Goal: Task Accomplishment & Management: Manage account settings

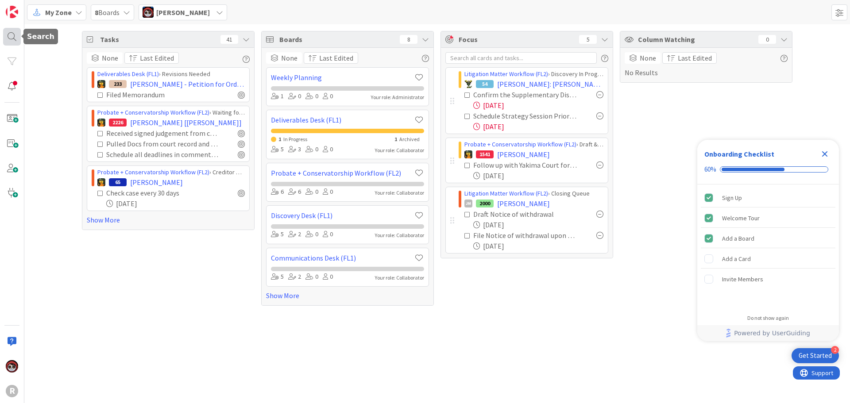
click at [17, 32] on div at bounding box center [12, 37] width 18 height 18
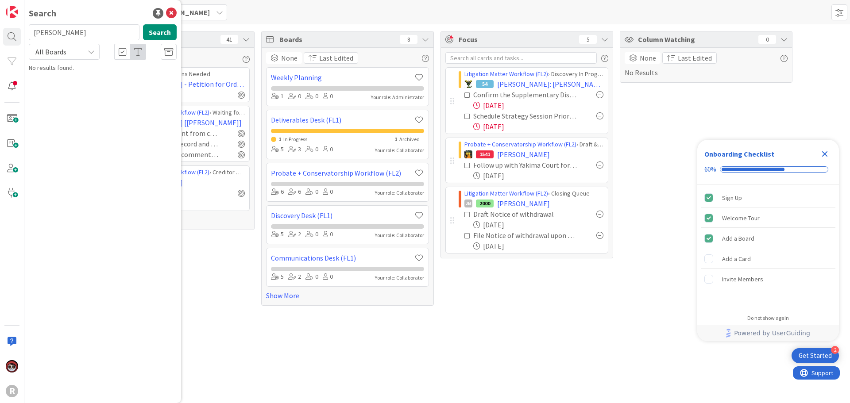
click at [66, 31] on input "[PERSON_NAME]" at bounding box center [84, 32] width 111 height 16
drag, startPoint x: 66, startPoint y: 31, endPoint x: 9, endPoint y: 29, distance: 56.7
click at [9, 29] on div "R Search haga Search All Boards No results found." at bounding box center [12, 201] width 24 height 403
type input "delashmutt"
click at [119, 81] on span ", Steven" at bounding box center [132, 78] width 46 height 8
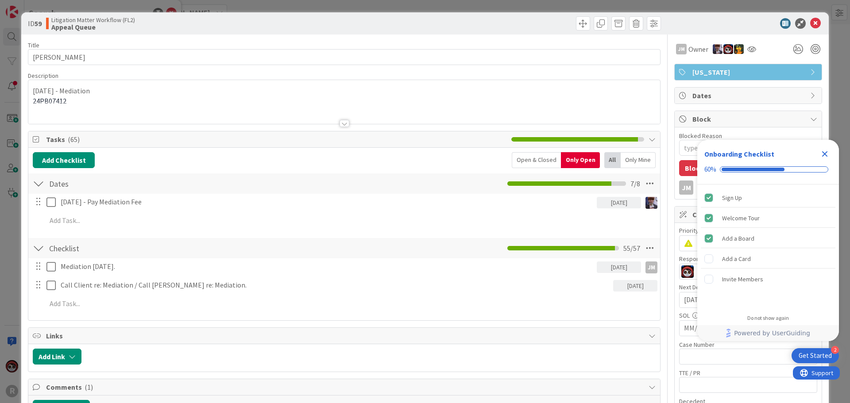
click at [90, 117] on div at bounding box center [343, 112] width 631 height 23
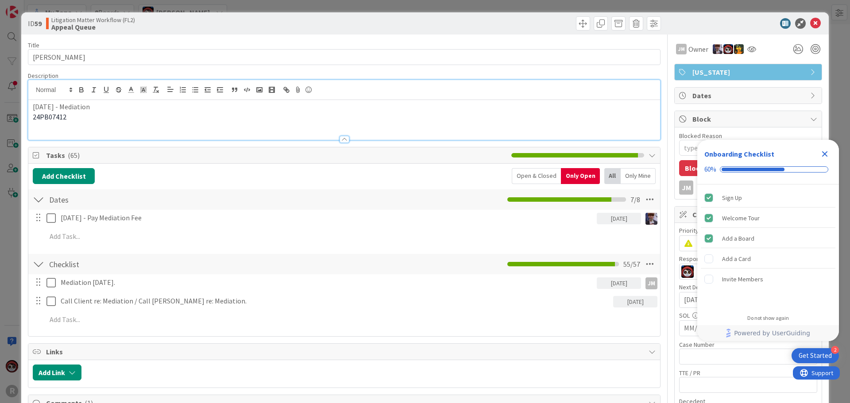
click at [90, 120] on p "24PB07412" at bounding box center [344, 117] width 623 height 10
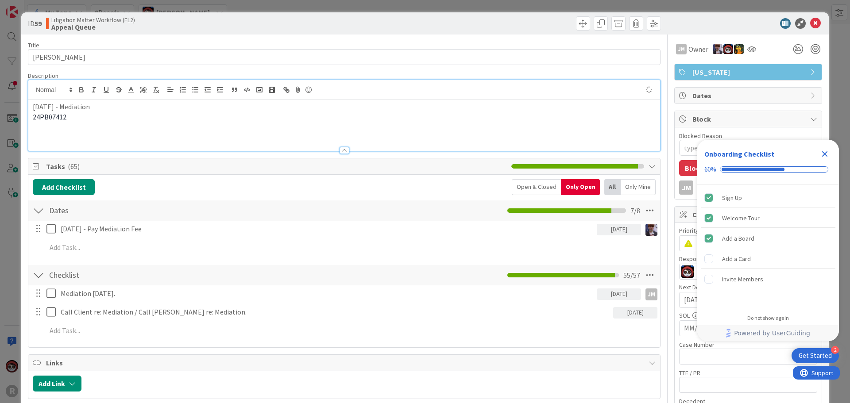
type textarea "x"
click at [73, 137] on p at bounding box center [344, 137] width 623 height 10
click at [95, 137] on p "March 10, 2026" at bounding box center [344, 137] width 623 height 10
click at [197, 137] on p "March 10, 2026 - Hearing Objection - 9:00 a.m." at bounding box center [344, 137] width 623 height 10
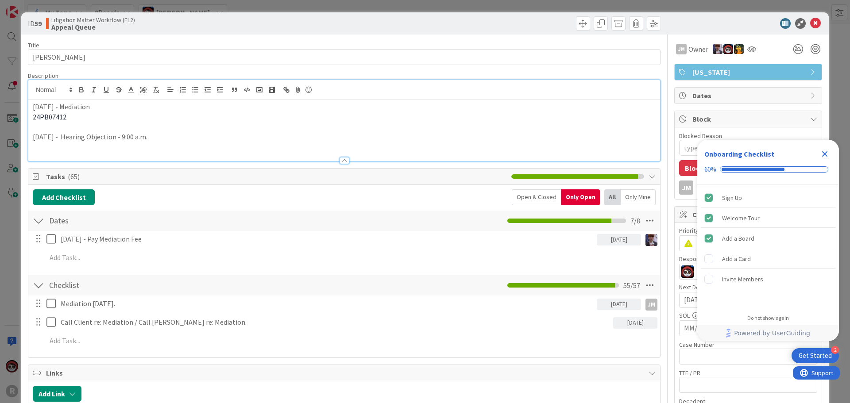
click at [823, 151] on icon "Close Checklist" at bounding box center [824, 154] width 11 height 11
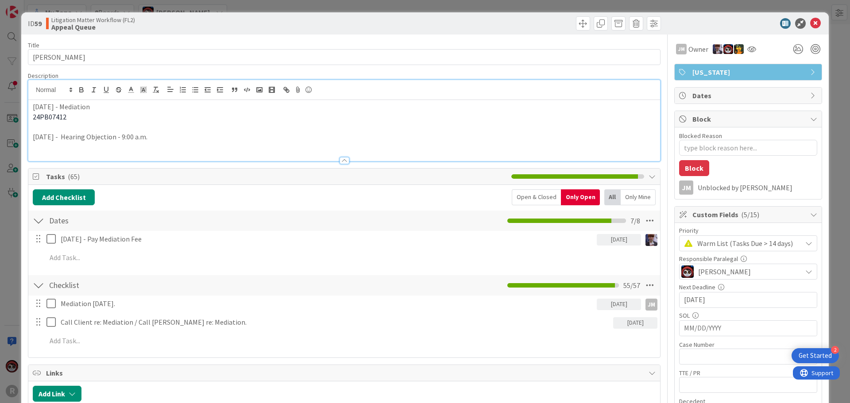
click at [721, 300] on input "06/18/2025" at bounding box center [748, 299] width 128 height 15
click at [793, 322] on div "Move forward to switch to the next month." at bounding box center [801, 322] width 17 height 15
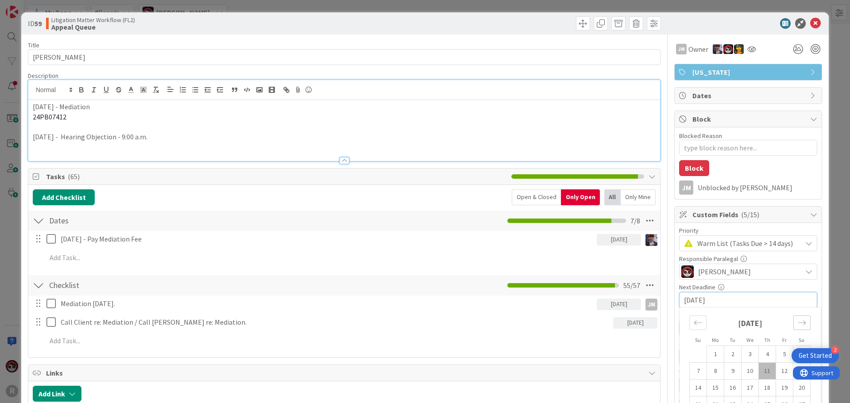
click at [793, 322] on div "Move forward to switch to the next month." at bounding box center [801, 322] width 17 height 15
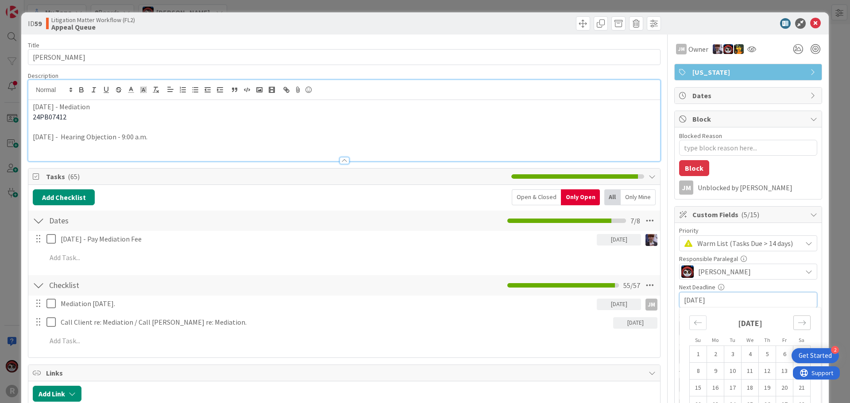
click at [793, 322] on div "Move forward to switch to the next month." at bounding box center [801, 322] width 17 height 15
click at [724, 374] on td "10" at bounding box center [732, 371] width 17 height 17
type textarea "x"
type input "03/10/2026"
type textarea "x"
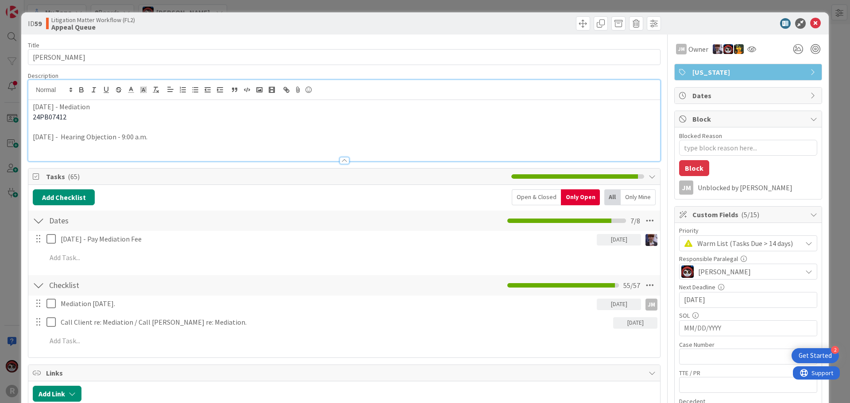
click at [191, 137] on p "March 10, 2026 - Hearing Objection - 9:00 a.m." at bounding box center [344, 137] width 623 height 10
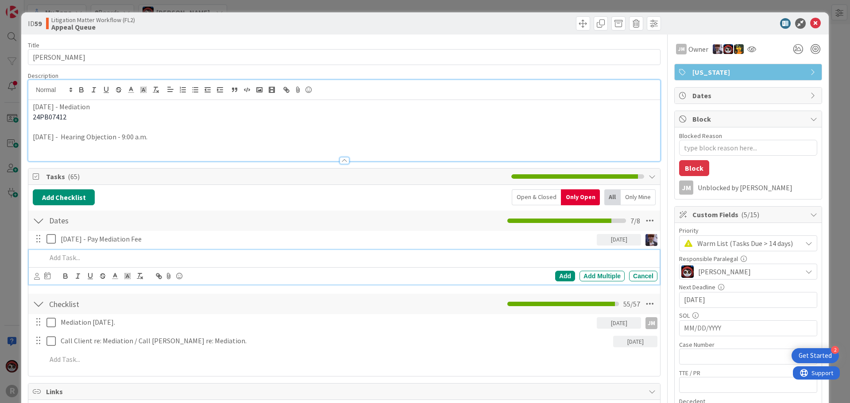
click at [92, 261] on p at bounding box center [349, 258] width 607 height 10
click at [34, 277] on icon at bounding box center [37, 276] width 6 height 7
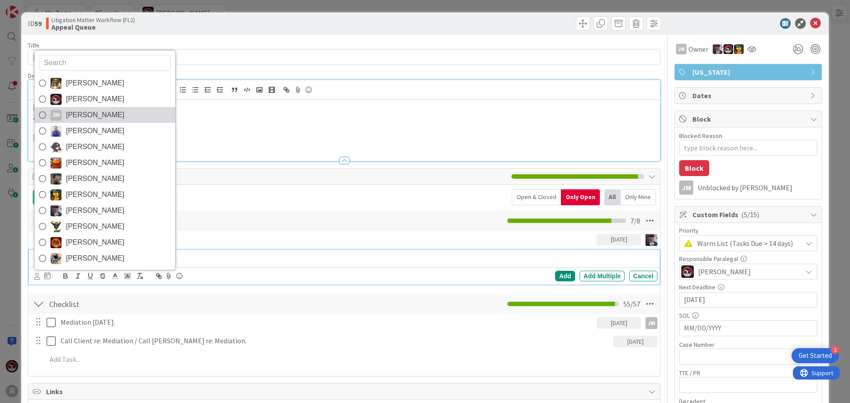
click at [69, 108] on link "JM Jeff Myers" at bounding box center [105, 115] width 141 height 16
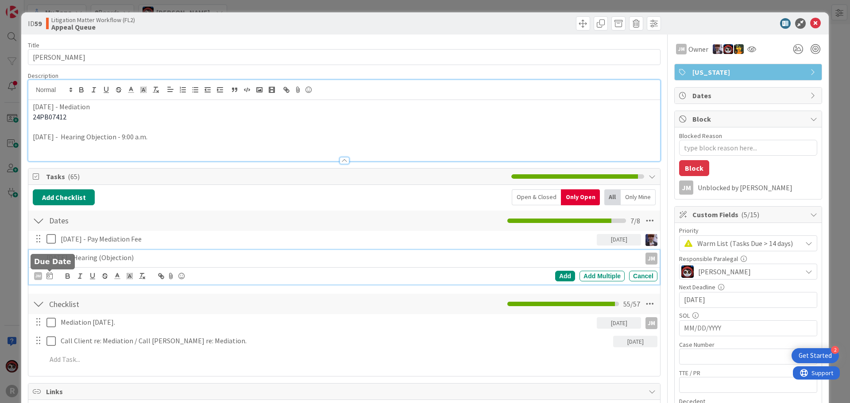
click at [47, 278] on icon at bounding box center [49, 275] width 6 height 7
click at [165, 300] on icon "Move forward to switch to the next month." at bounding box center [169, 302] width 8 height 8
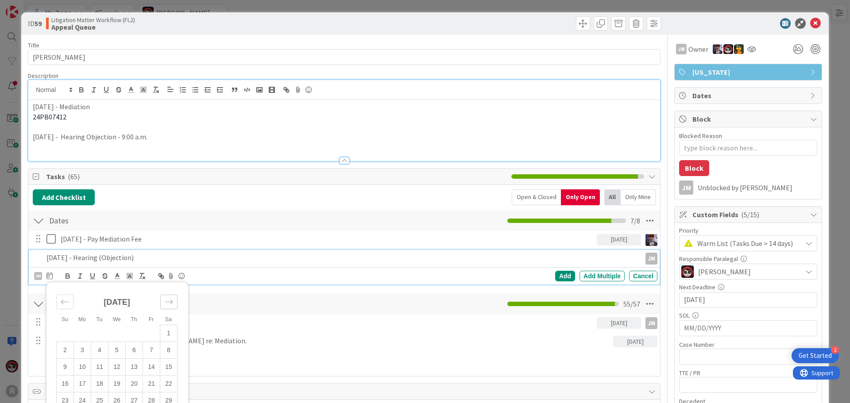
click at [165, 300] on icon "Move forward to switch to the next month." at bounding box center [169, 302] width 8 height 8
click at [96, 349] on td "10" at bounding box center [99, 350] width 17 height 17
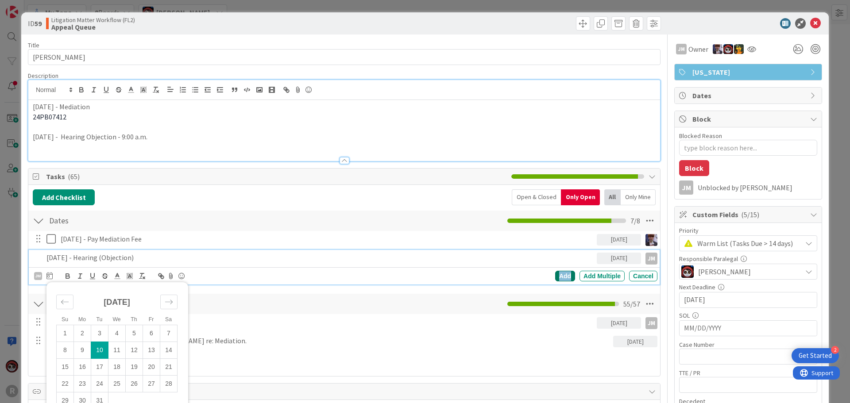
click at [555, 277] on div "Add" at bounding box center [565, 276] width 20 height 11
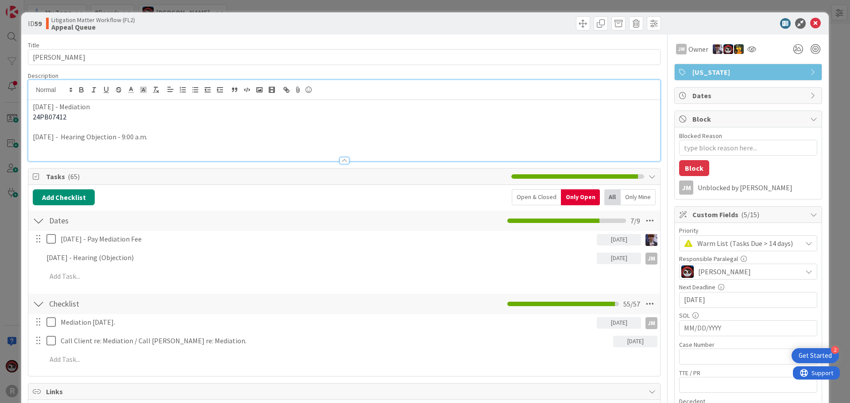
type textarea "x"
click at [810, 23] on icon at bounding box center [815, 23] width 11 height 11
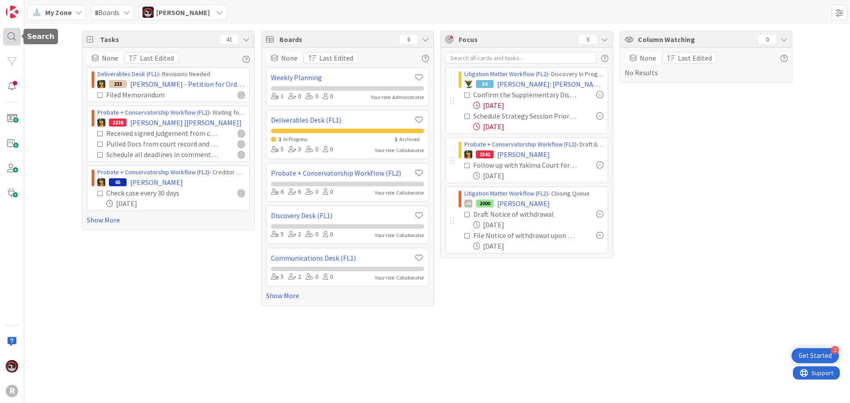
click at [17, 38] on div at bounding box center [12, 37] width 18 height 18
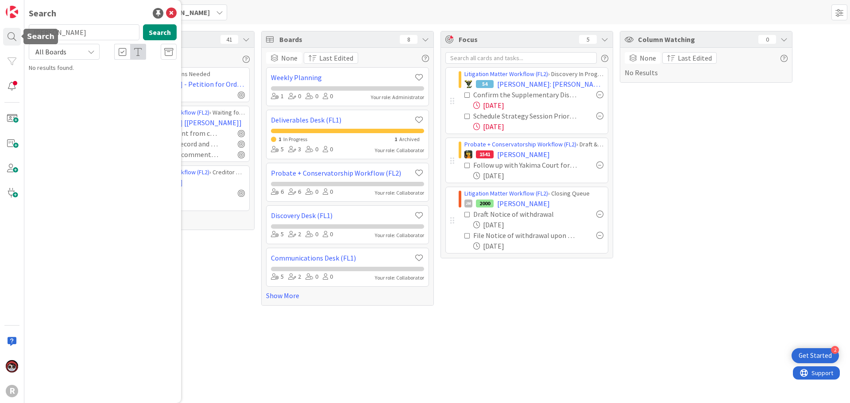
drag, startPoint x: 67, startPoint y: 34, endPoint x: -12, endPoint y: 34, distance: 78.8
click at [0, 34] on html "2 Get Started R Search delashmutt Search All Boards No results found. My Zone 8…" at bounding box center [425, 201] width 850 height 403
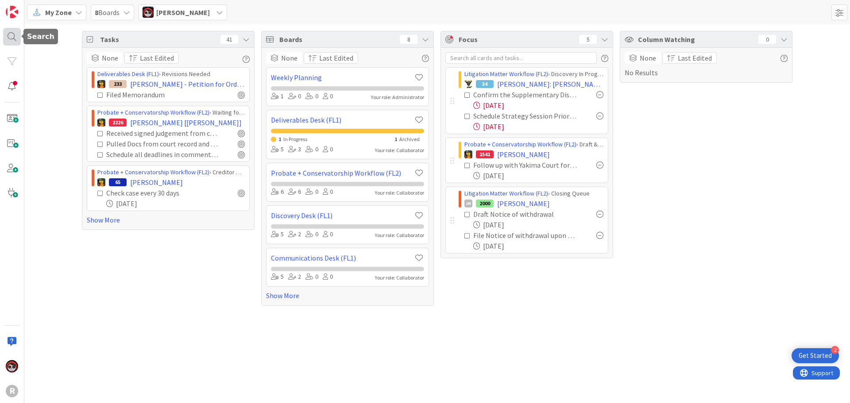
click at [5, 37] on div at bounding box center [12, 37] width 18 height 18
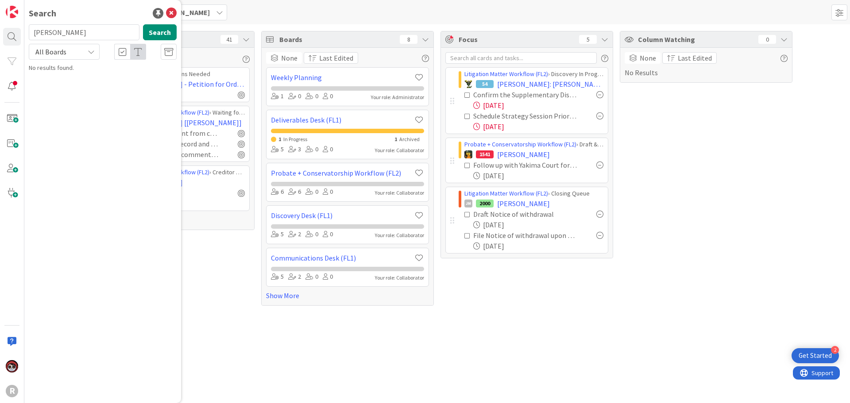
drag, startPoint x: 74, startPoint y: 34, endPoint x: -12, endPoint y: 32, distance: 85.4
click at [0, 32] on html "2 Get Started R Search delashmutt Search All Boards No results found. My Zone 8…" at bounding box center [425, 201] width 850 height 403
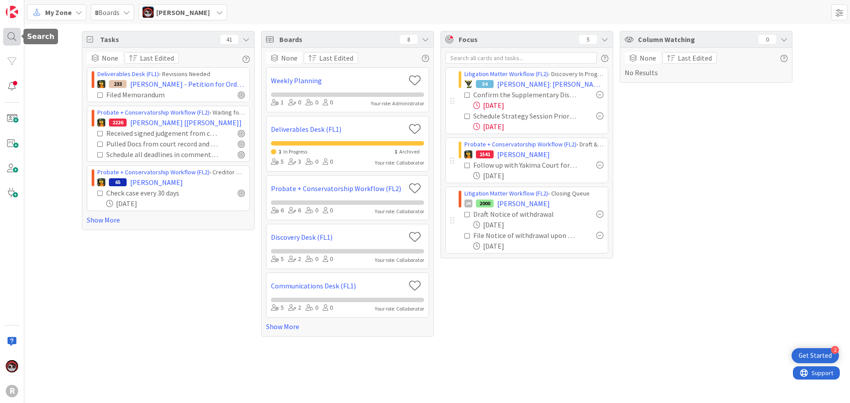
click at [13, 40] on div at bounding box center [12, 37] width 18 height 18
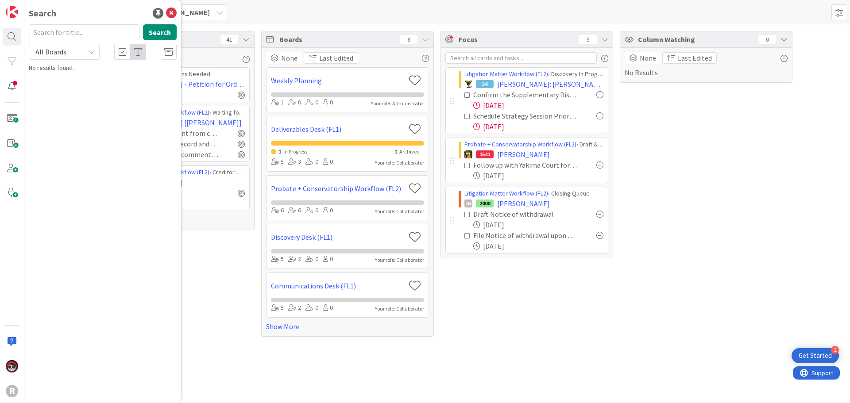
click at [67, 36] on input "text" at bounding box center [84, 32] width 111 height 16
type input "[PERSON_NAME]"
click at [77, 69] on b "Litigation Matter Workflow (FL2) ›" at bounding box center [83, 69] width 85 height 7
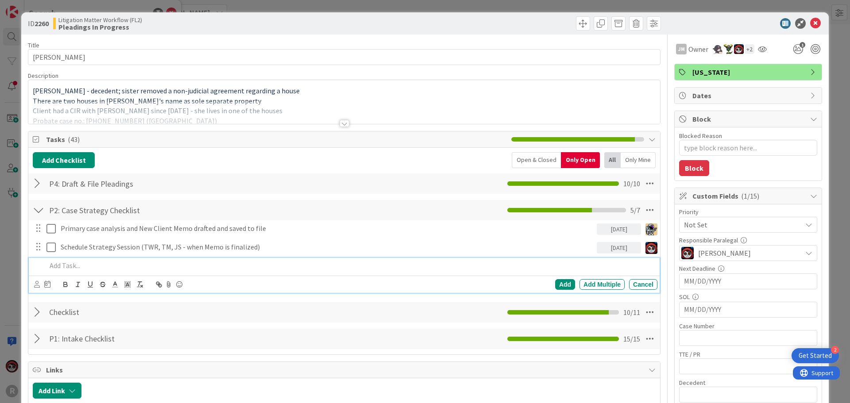
click at [70, 268] on p at bounding box center [349, 266] width 607 height 10
click at [40, 185] on div at bounding box center [39, 184] width 12 height 16
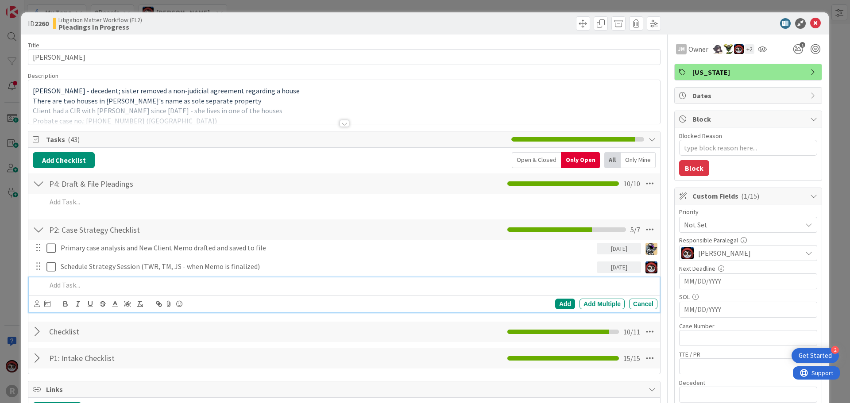
click at [88, 286] on p at bounding box center [349, 285] width 607 height 10
click at [339, 123] on div at bounding box center [344, 123] width 10 height 7
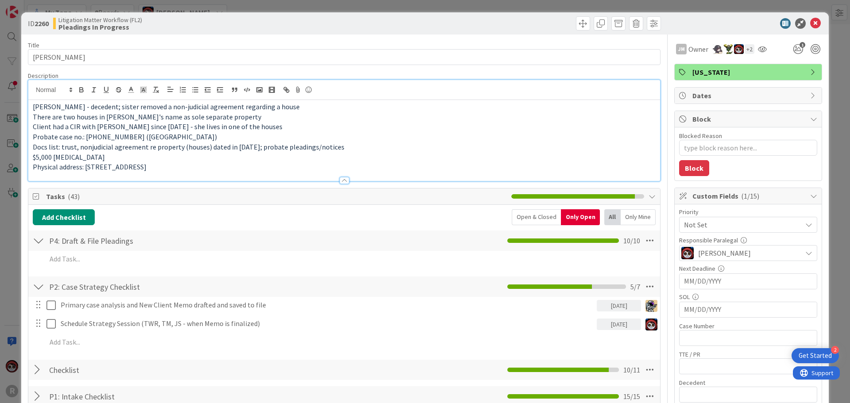
click at [205, 169] on p "Physical address: [STREET_ADDRESS]" at bounding box center [344, 167] width 623 height 10
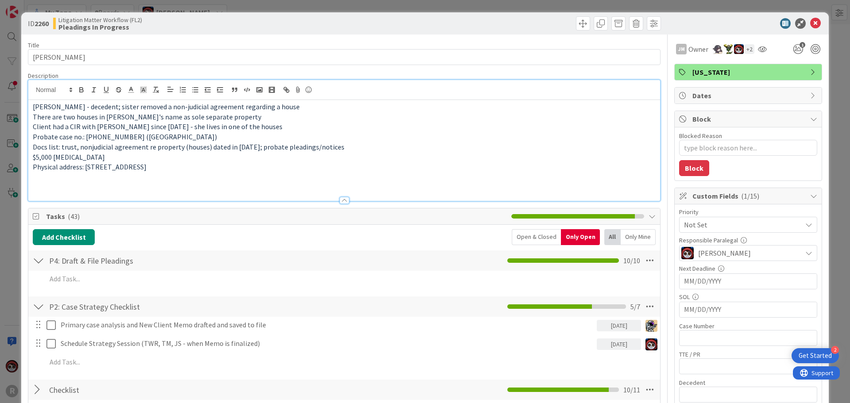
type textarea "x"
click at [73, 187] on p "[DATE] -" at bounding box center [344, 187] width 623 height 10
click at [142, 182] on p "[DATE] -" at bounding box center [344, 187] width 623 height 10
type textarea "x"
click at [688, 50] on span "Owner" at bounding box center [698, 49] width 20 height 11
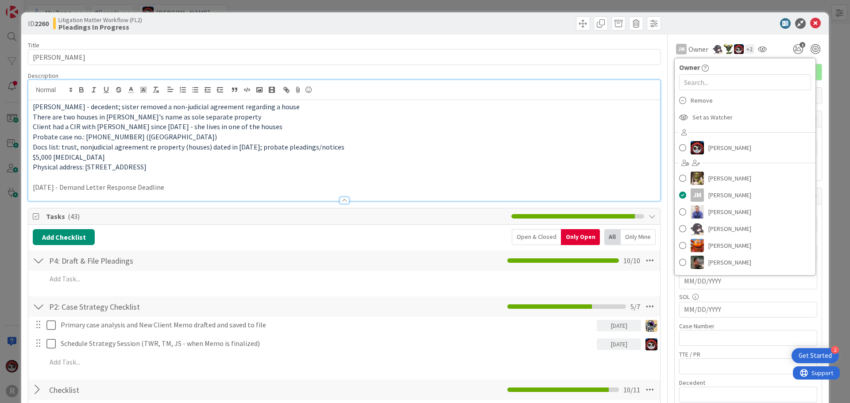
click at [732, 27] on div at bounding box center [743, 23] width 157 height 11
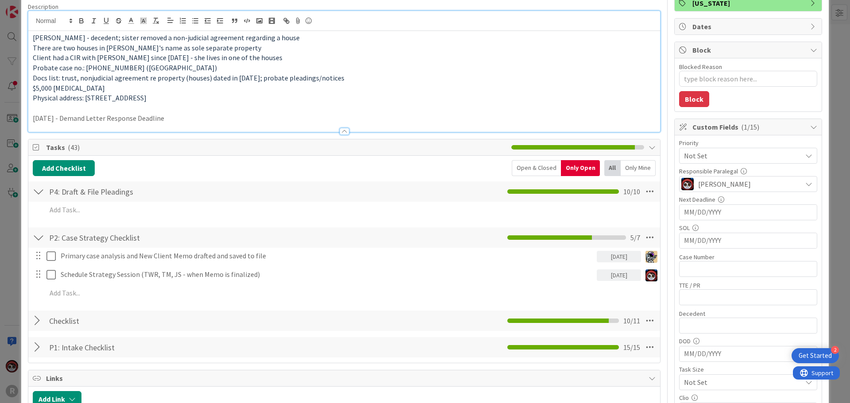
scroll to position [88, 0]
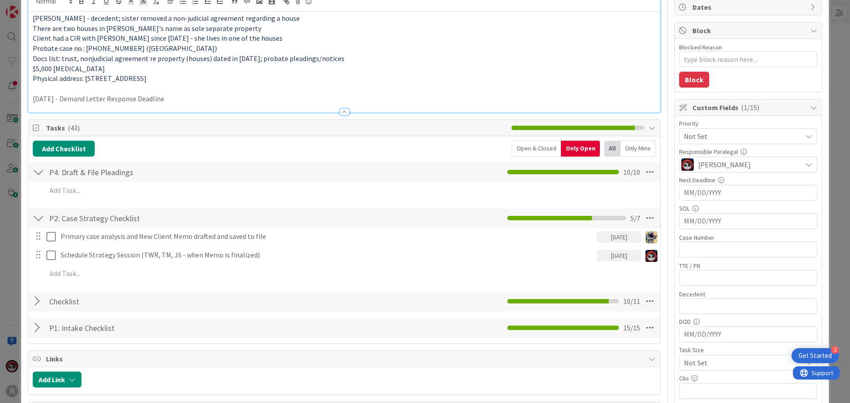
click at [194, 97] on p "[DATE] - Demand Letter Response Deadline" at bounding box center [344, 99] width 623 height 10
drag, startPoint x: 201, startPoint y: 99, endPoint x: 97, endPoint y: 100, distance: 104.0
click at [97, 100] on p "[DATE] - Demand Letter Response Deadline" at bounding box center [344, 99] width 623 height 10
copy p "Demand Letter Response Deadline"
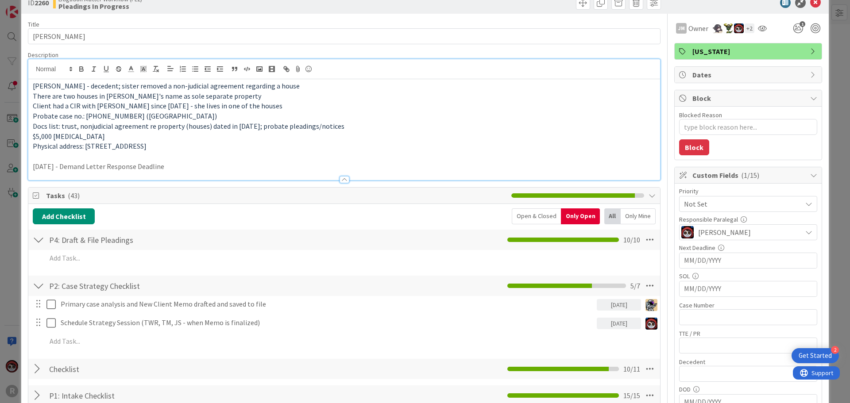
scroll to position [0, 0]
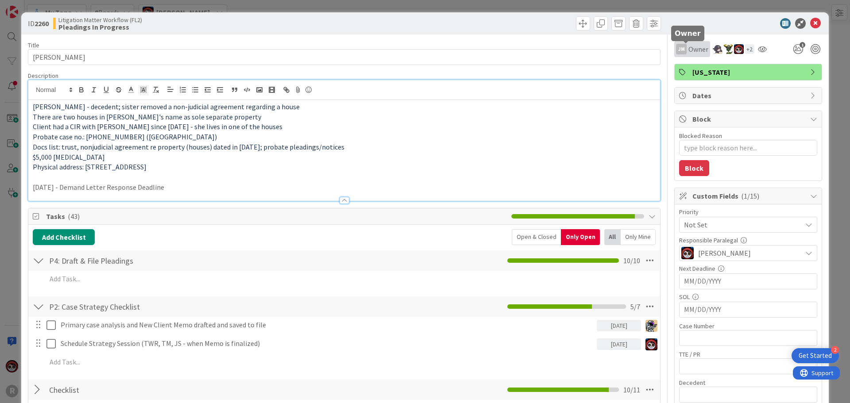
click at [688, 48] on span "Owner" at bounding box center [698, 49] width 20 height 11
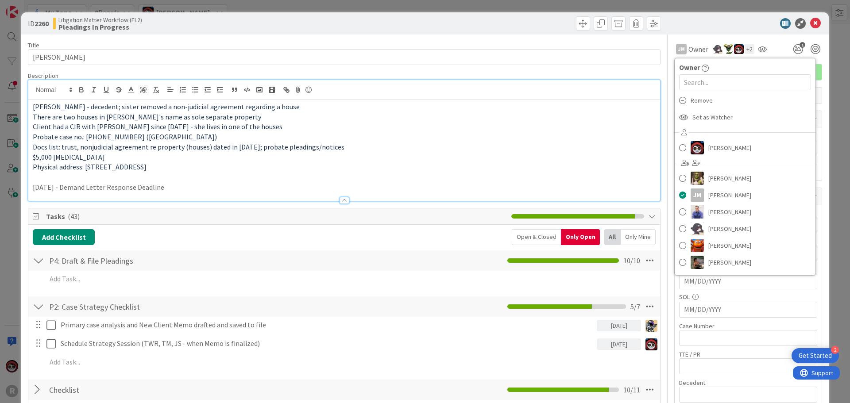
click at [744, 49] on div "+ 2" at bounding box center [749, 49] width 10 height 10
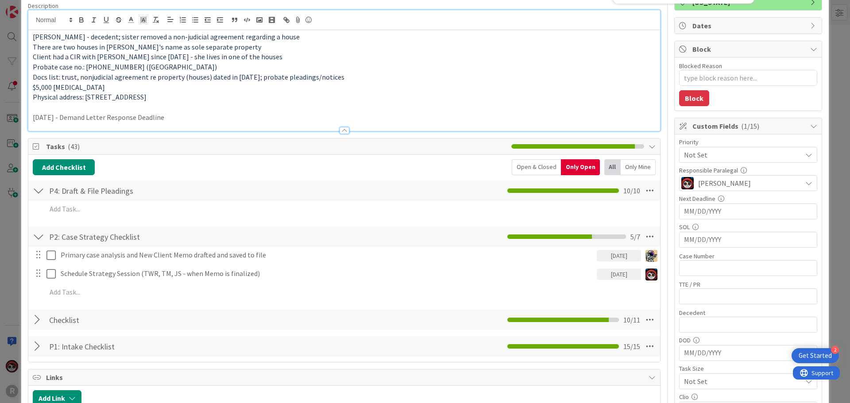
scroll to position [88, 0]
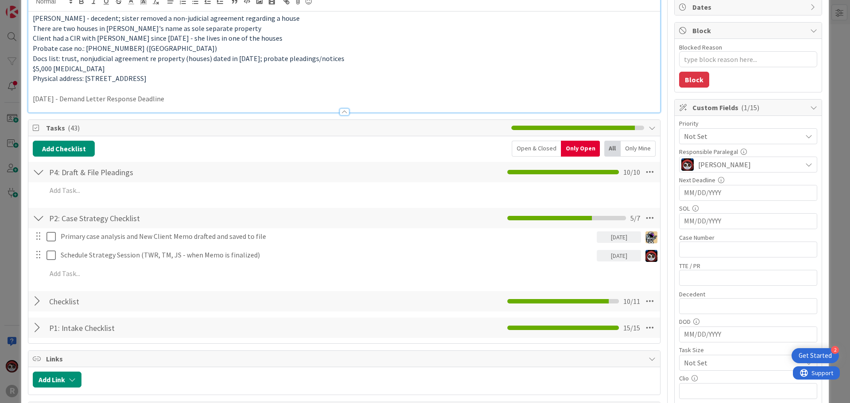
click at [210, 98] on p "[DATE] - Demand Letter Response Deadline" at bounding box center [344, 99] width 623 height 10
drag, startPoint x: 210, startPoint y: 99, endPoint x: 32, endPoint y: 93, distance: 177.9
click at [32, 93] on div "[PERSON_NAME] - decedent; sister removed a non-judicial agreement regarding a h…" at bounding box center [343, 62] width 631 height 101
copy div "[DATE] - Demand Letter Response Deadline"
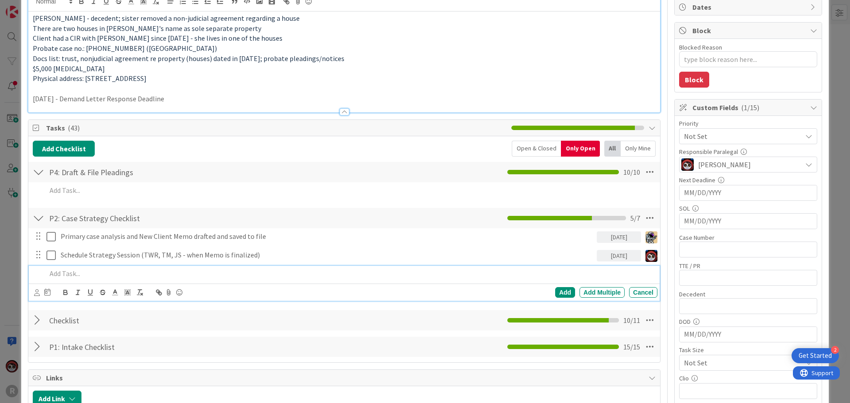
click at [65, 272] on p at bounding box center [349, 274] width 607 height 10
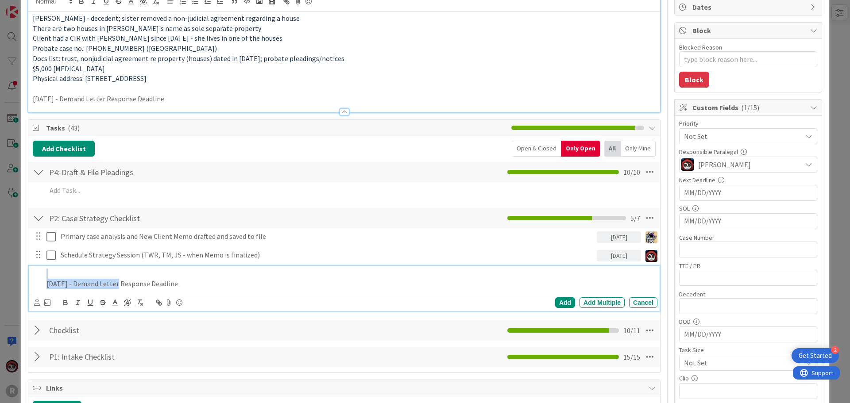
drag, startPoint x: 112, startPoint y: 281, endPoint x: -12, endPoint y: 277, distance: 124.4
click at [0, 277] on html "2 Get Started R My Zone 8 Boards [PERSON_NAME] Tasks 41 None Last Edited Delive…" at bounding box center [425, 201] width 850 height 403
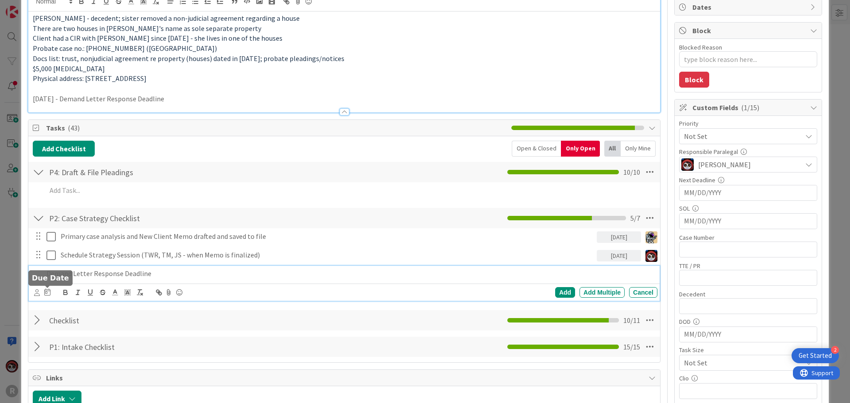
click at [46, 293] on icon at bounding box center [47, 291] width 6 height 7
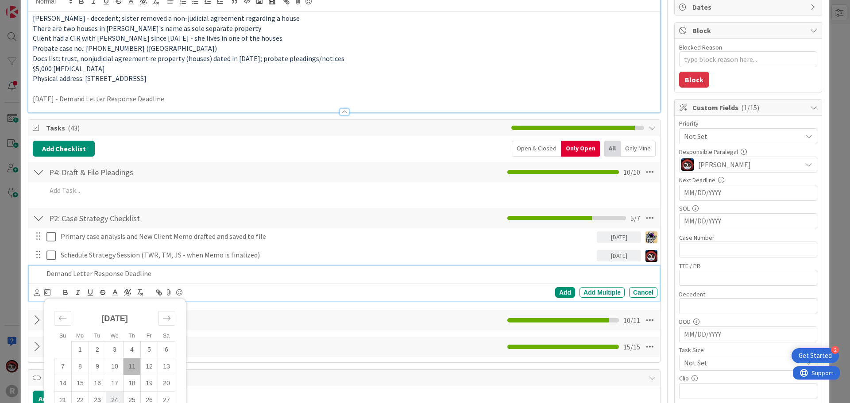
click at [109, 400] on td "24" at bounding box center [114, 400] width 17 height 17
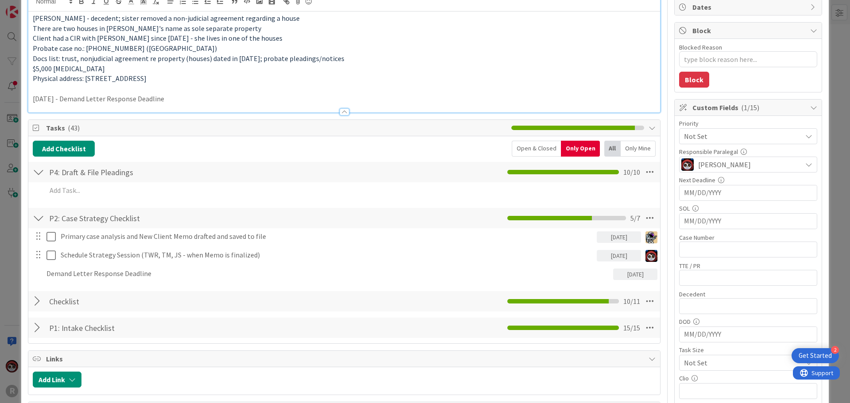
click at [548, 291] on div "Add Checklist Open & Closed Only Open All Only Mine P4: Draft & File Pleadings …" at bounding box center [344, 240] width 623 height 198
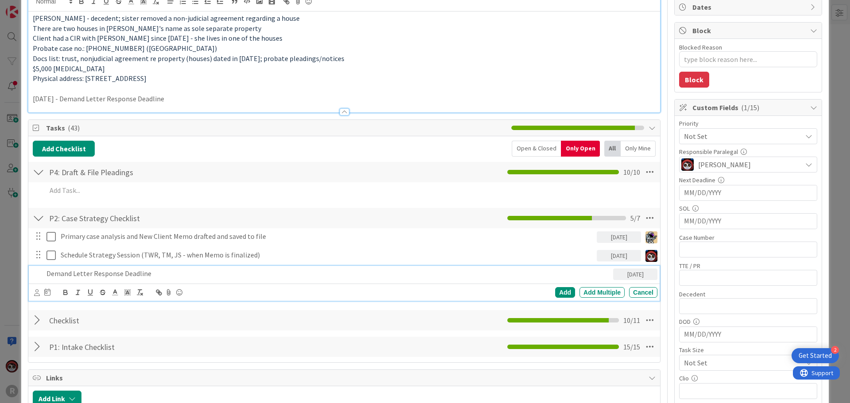
click at [118, 273] on p "Demand Letter Response Deadline" at bounding box center [327, 274] width 563 height 10
click at [36, 293] on icon at bounding box center [37, 292] width 6 height 7
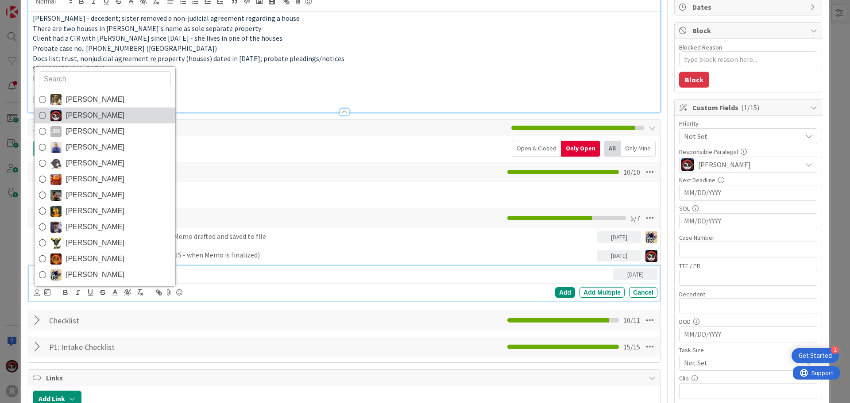
click at [84, 115] on span "[PERSON_NAME]" at bounding box center [95, 115] width 58 height 13
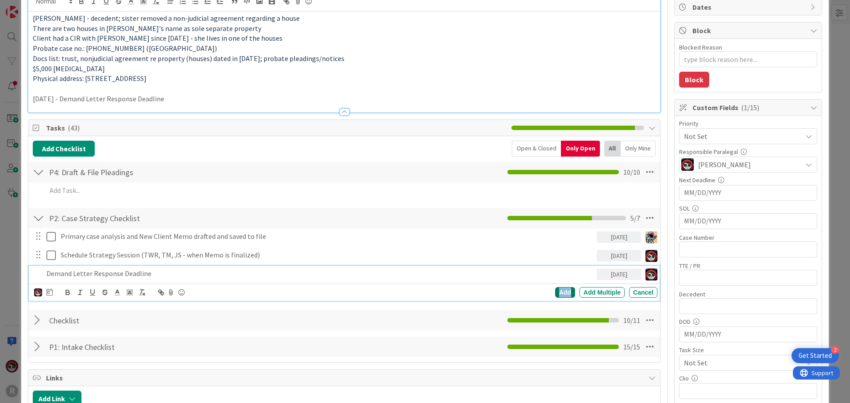
click at [555, 292] on div "Add" at bounding box center [565, 292] width 20 height 11
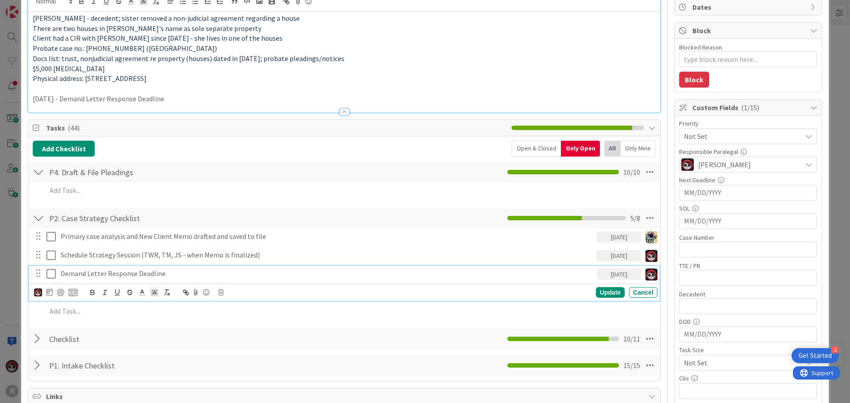
click at [123, 275] on p "Demand Letter Response Deadline" at bounding box center [327, 274] width 532 height 10
click at [48, 293] on icon at bounding box center [49, 291] width 6 height 7
click at [48, 291] on icon at bounding box center [49, 291] width 6 height 7
click at [33, 293] on div "Su Mo Tu We Th Fr Sa [DATE] 1 2 3 4 5 6 7 8 9 10 11 12 13 14 15 16 17 18 19 20 …" at bounding box center [344, 292] width 631 height 17
click at [35, 292] on img at bounding box center [38, 292] width 8 height 8
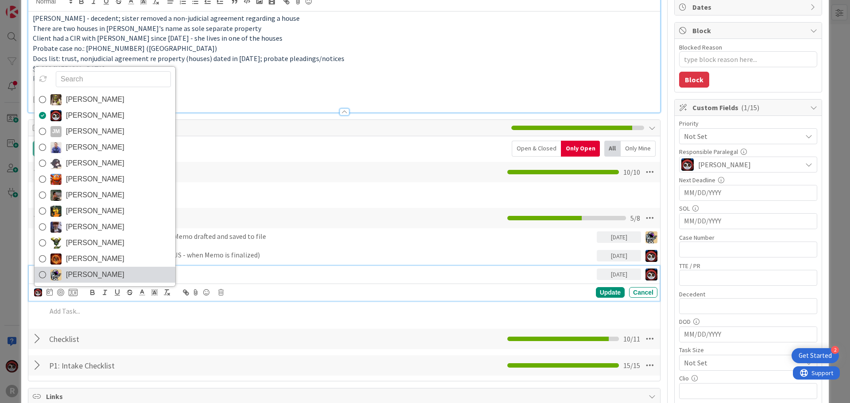
click at [92, 278] on span "[PERSON_NAME]" at bounding box center [95, 274] width 58 height 13
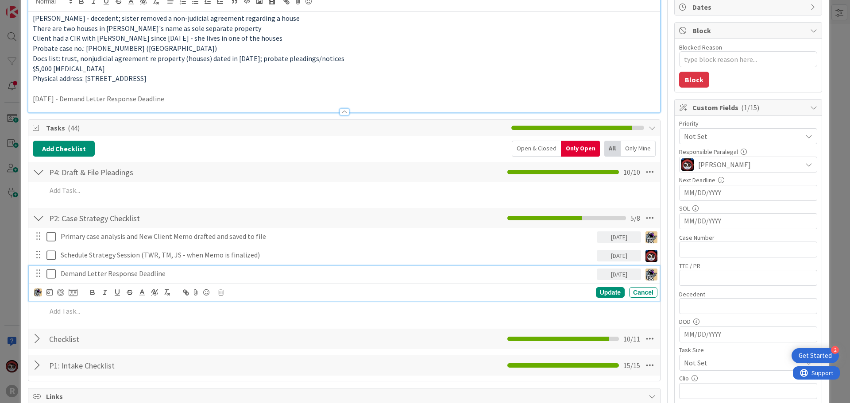
type textarea "x"
click at [600, 296] on div "Update" at bounding box center [610, 292] width 29 height 11
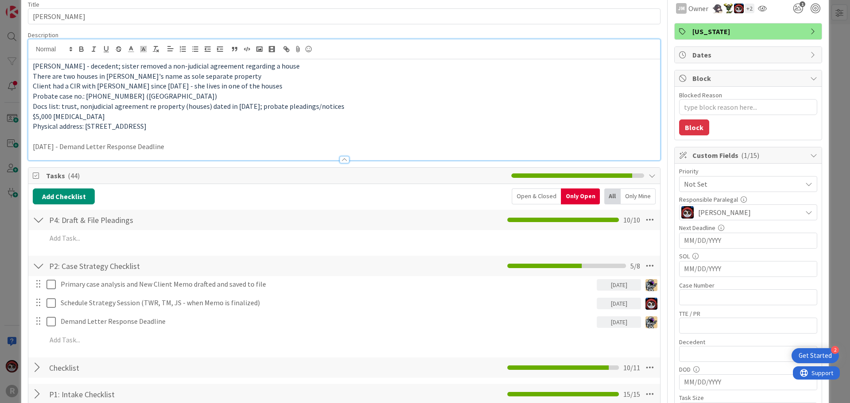
scroll to position [0, 0]
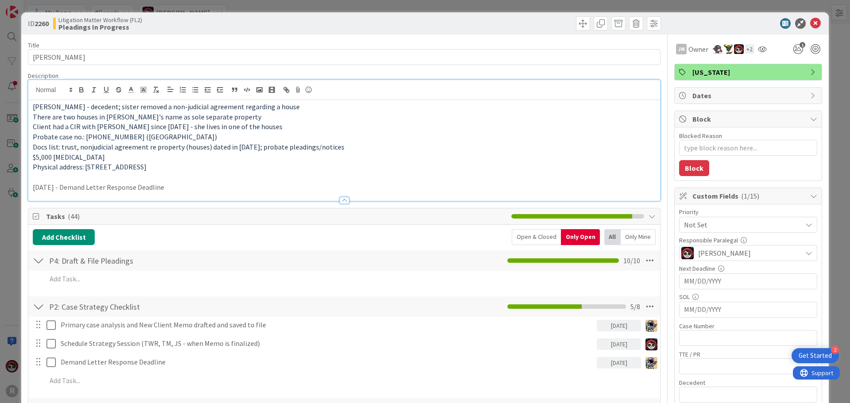
click at [694, 278] on input "MM/DD/YYYY" at bounding box center [748, 281] width 128 height 15
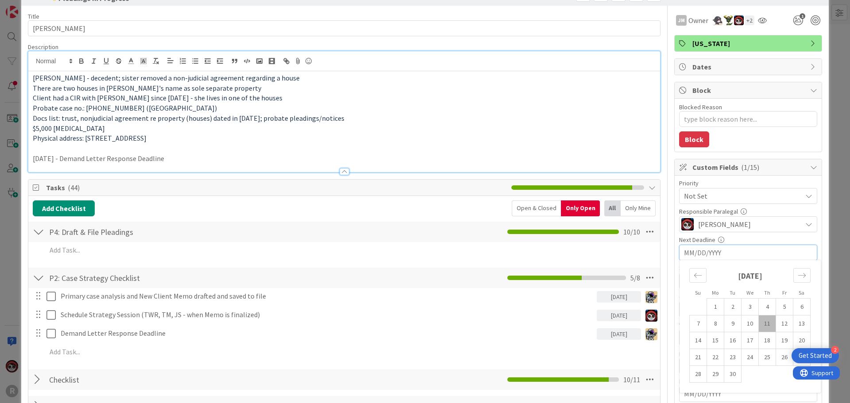
scroll to position [44, 0]
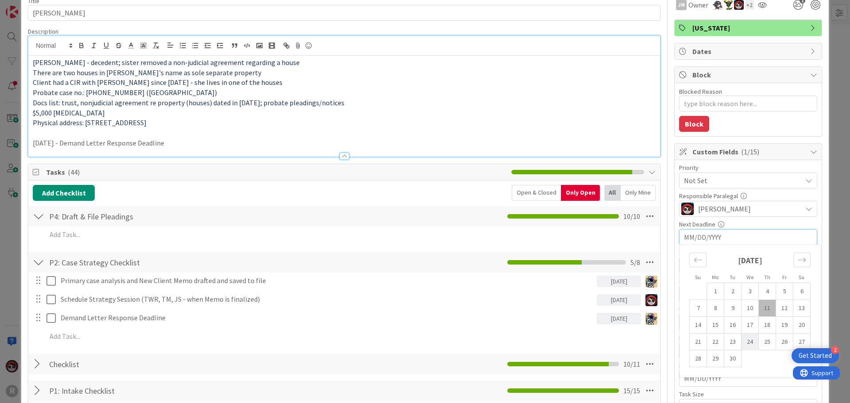
click at [743, 342] on td "24" at bounding box center [749, 342] width 17 height 17
type input "[DATE]"
type textarea "x"
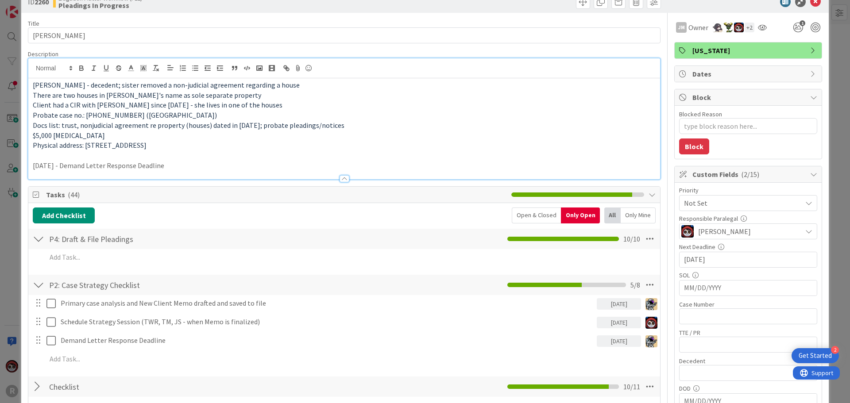
scroll to position [0, 0]
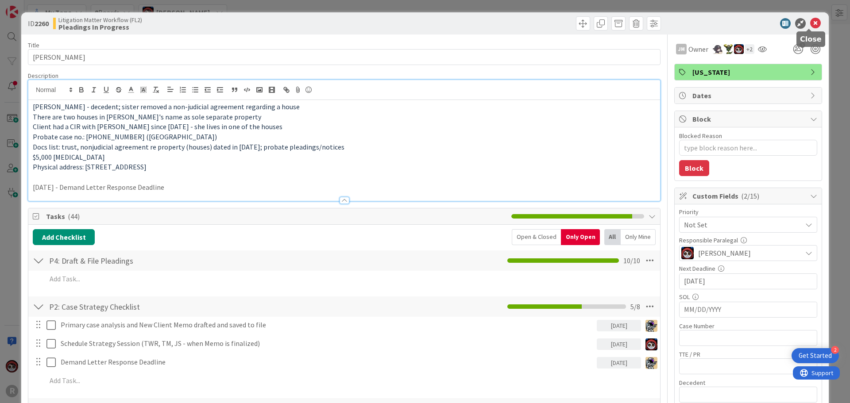
click at [810, 24] on icon at bounding box center [815, 23] width 11 height 11
